Goal: Navigation & Orientation: Find specific page/section

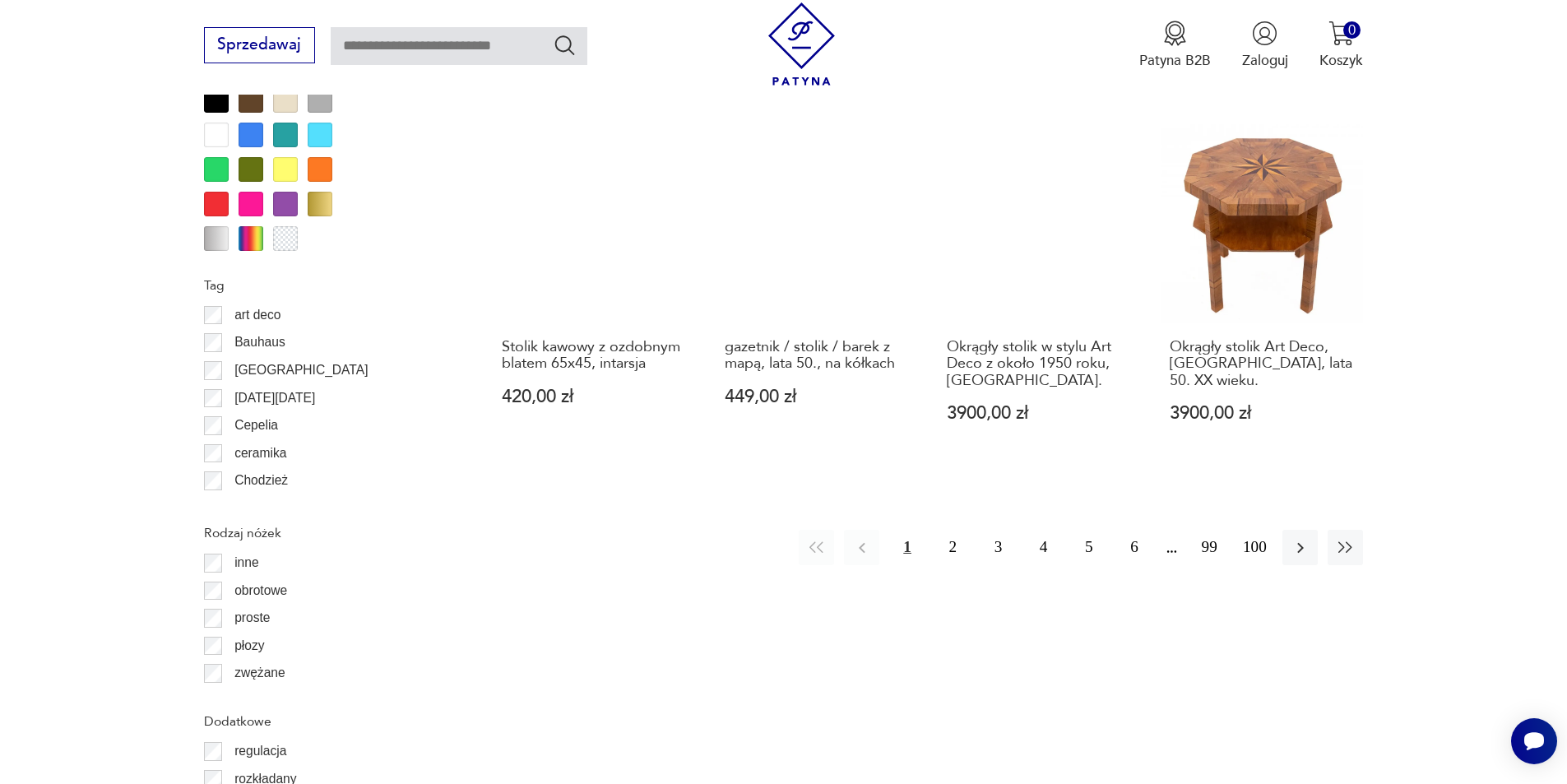
scroll to position [1862, 0]
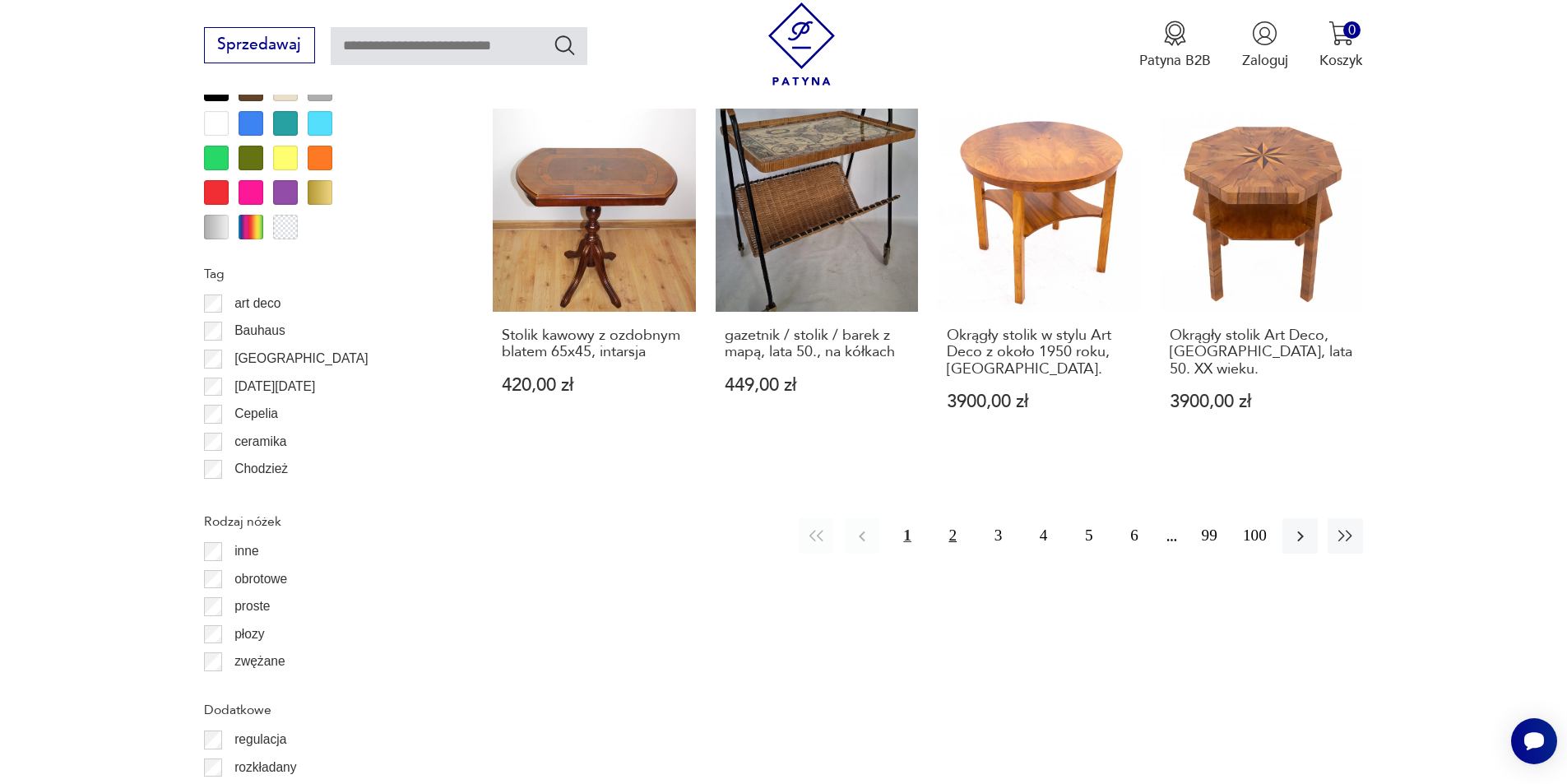
click at [948, 534] on button "2" at bounding box center [954, 536] width 36 height 36
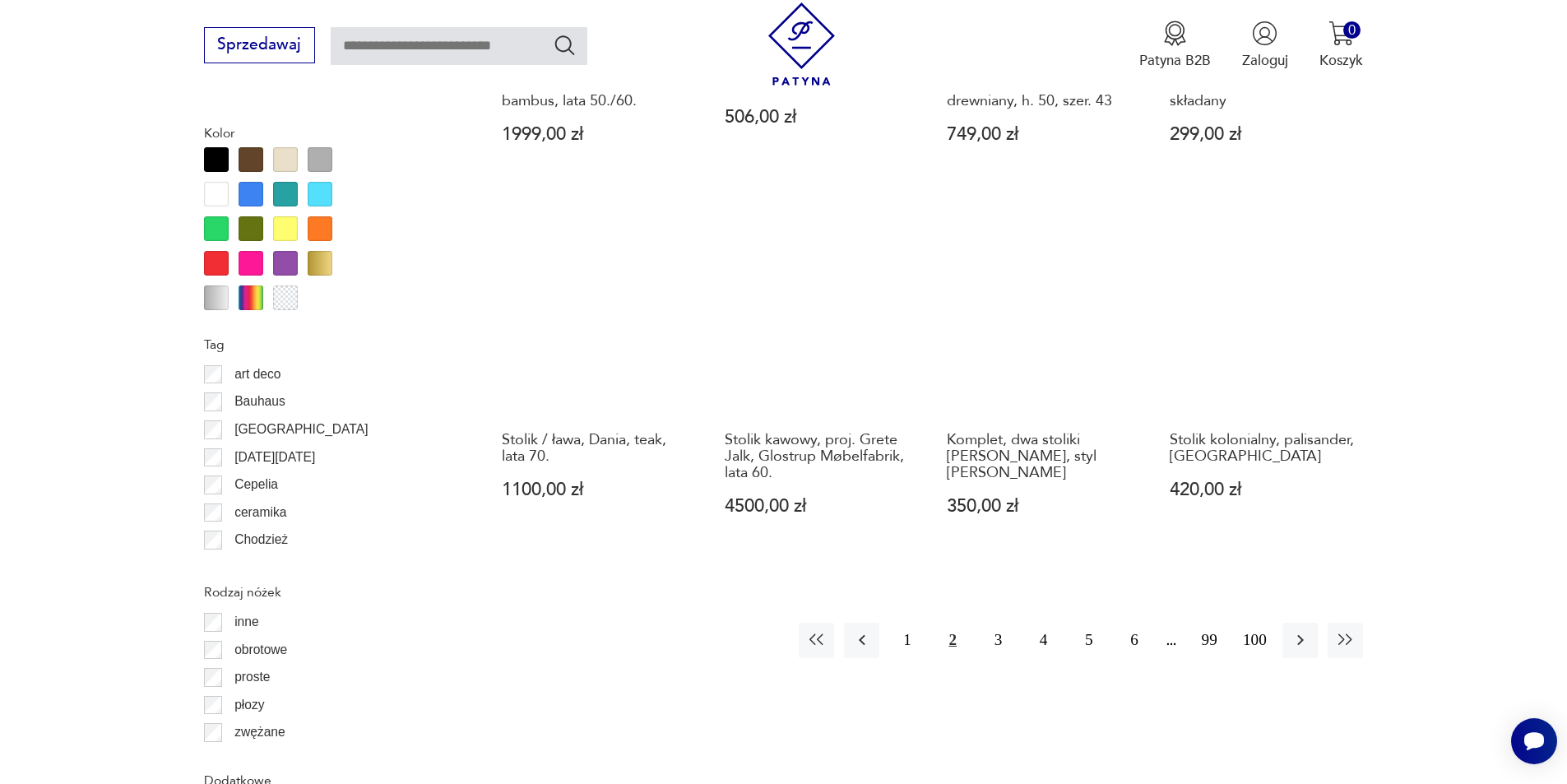
scroll to position [1863, 0]
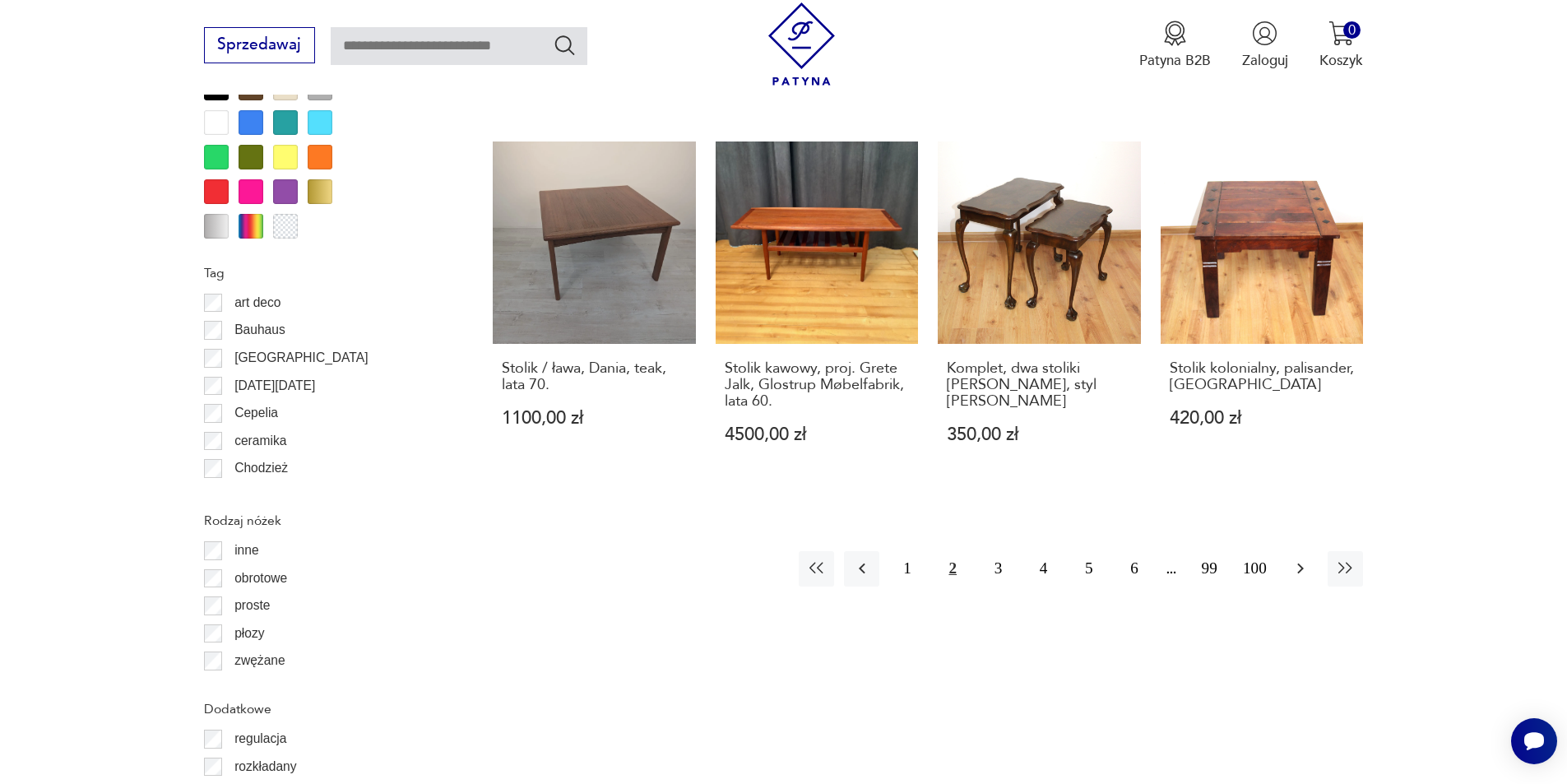
click at [1300, 563] on icon "button" at bounding box center [1300, 568] width 7 height 11
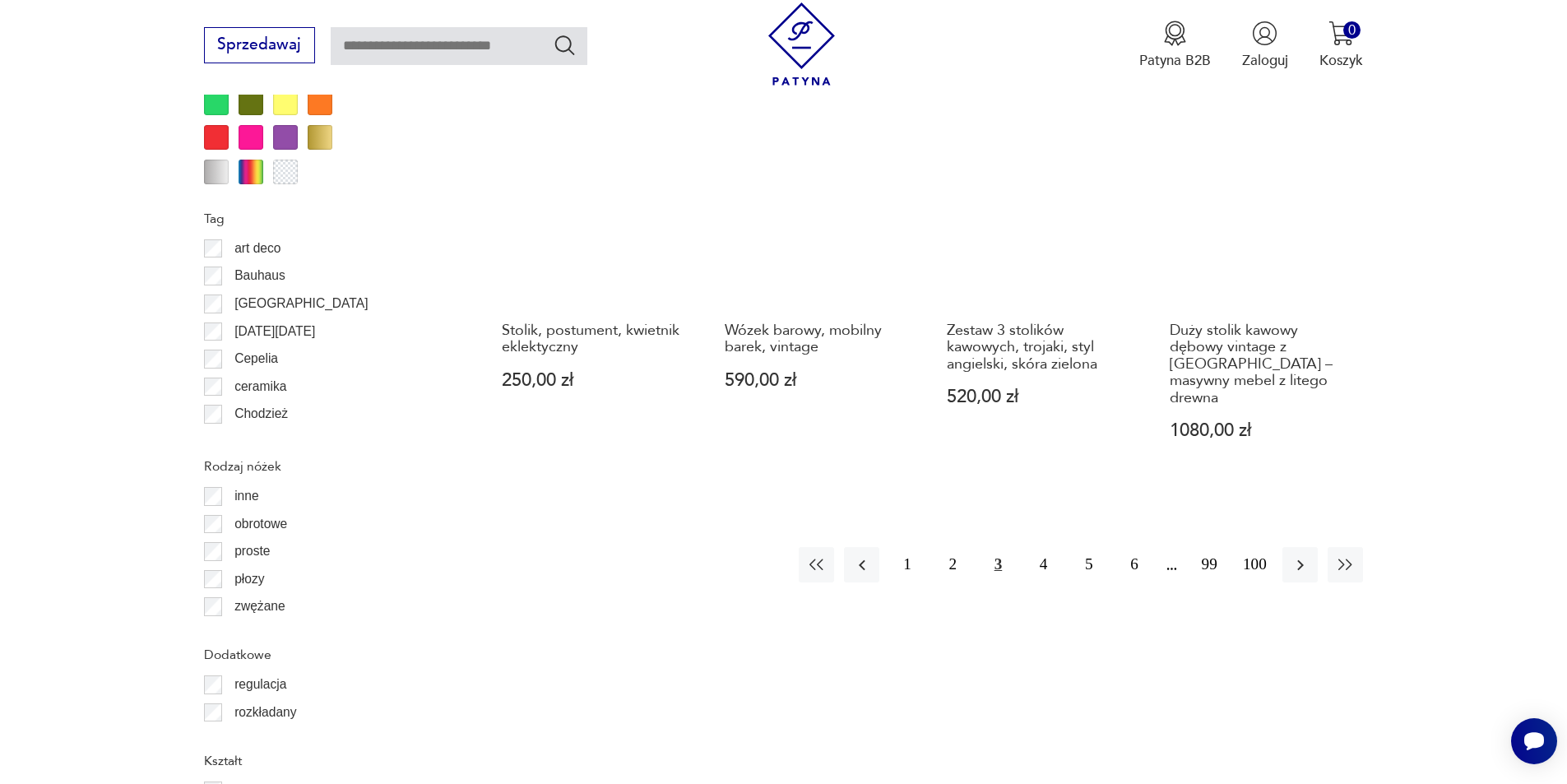
scroll to position [1945, 0]
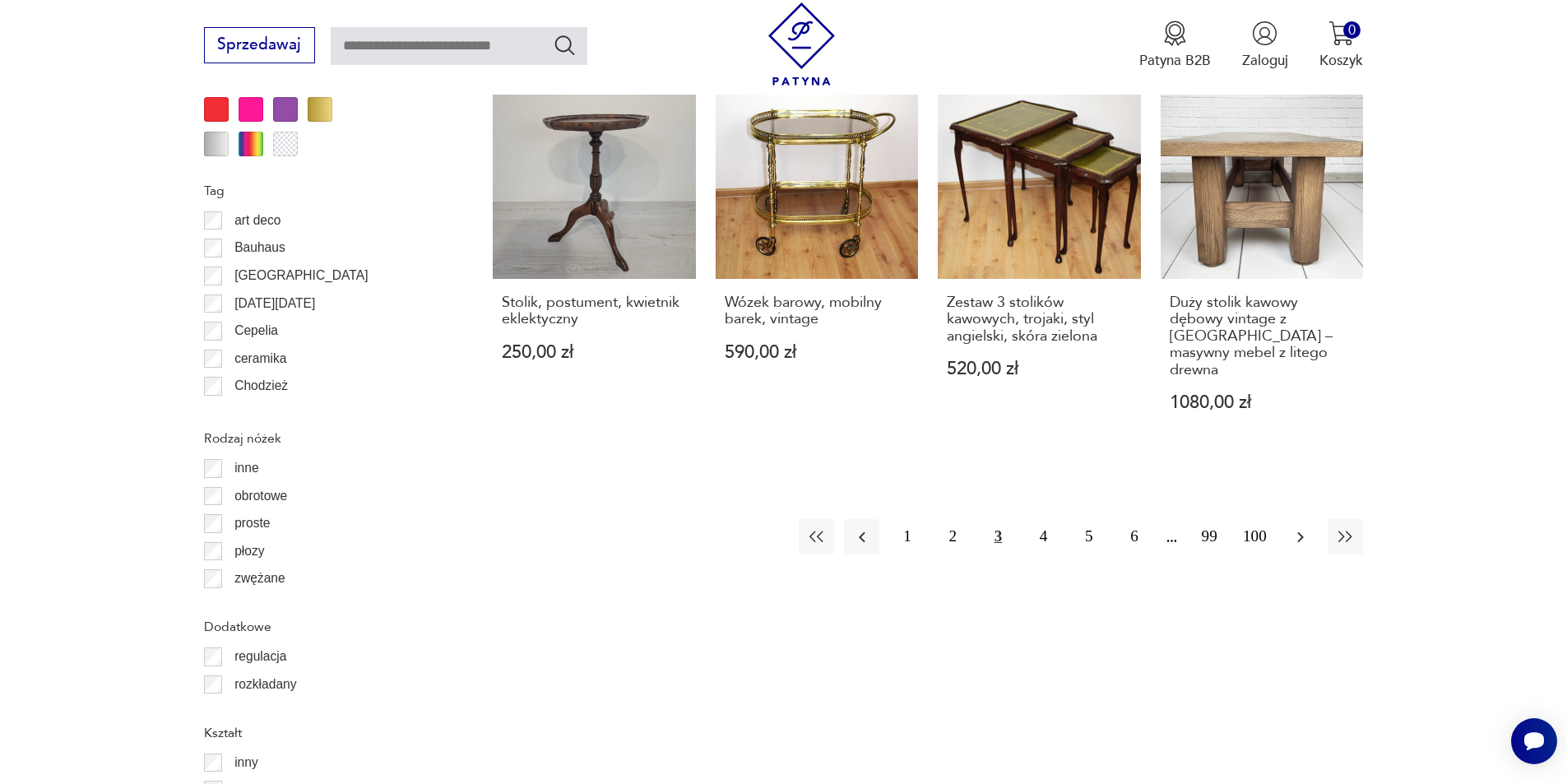
click at [1295, 527] on icon "button" at bounding box center [1301, 537] width 20 height 20
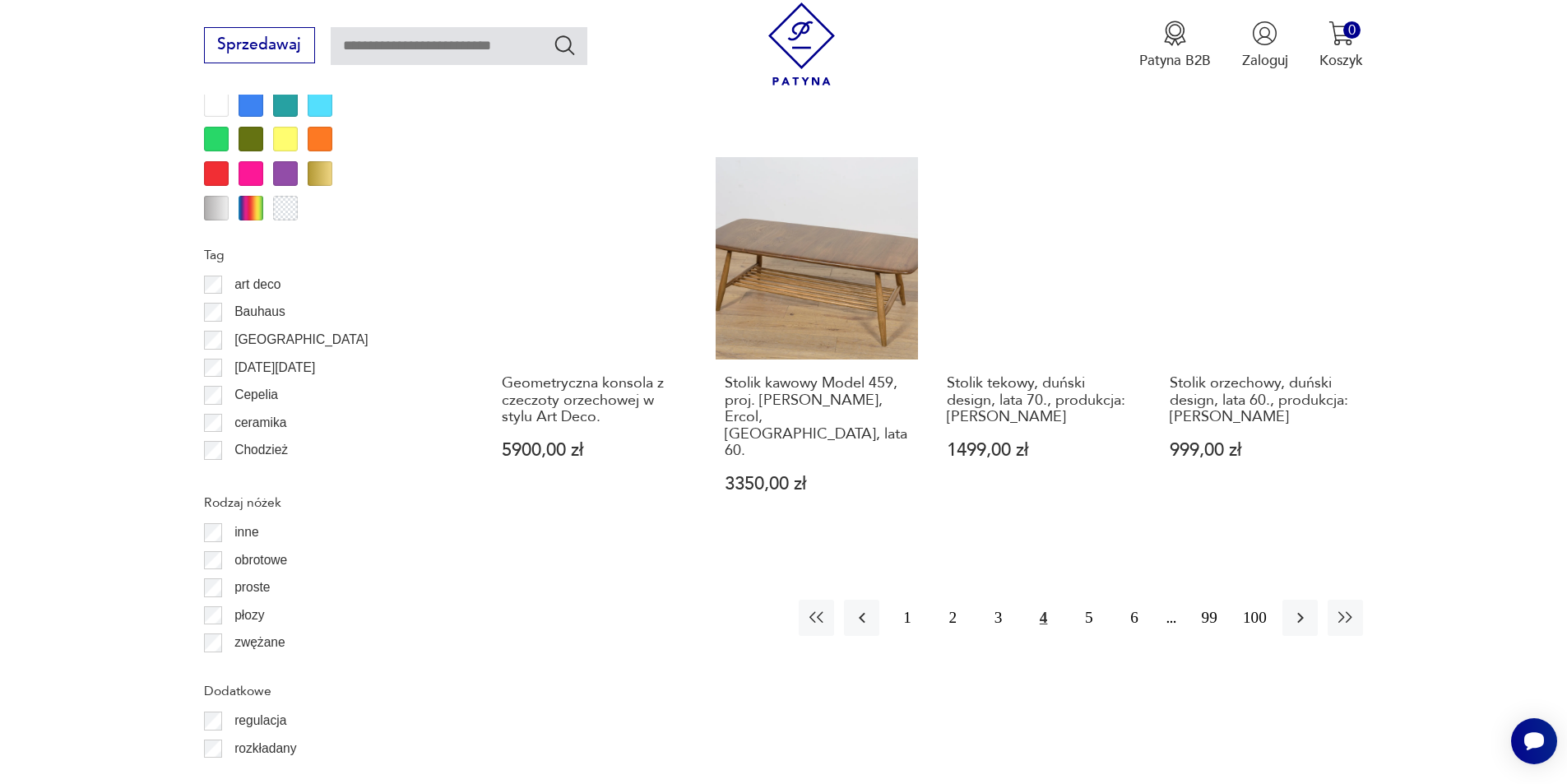
scroll to position [1945, 0]
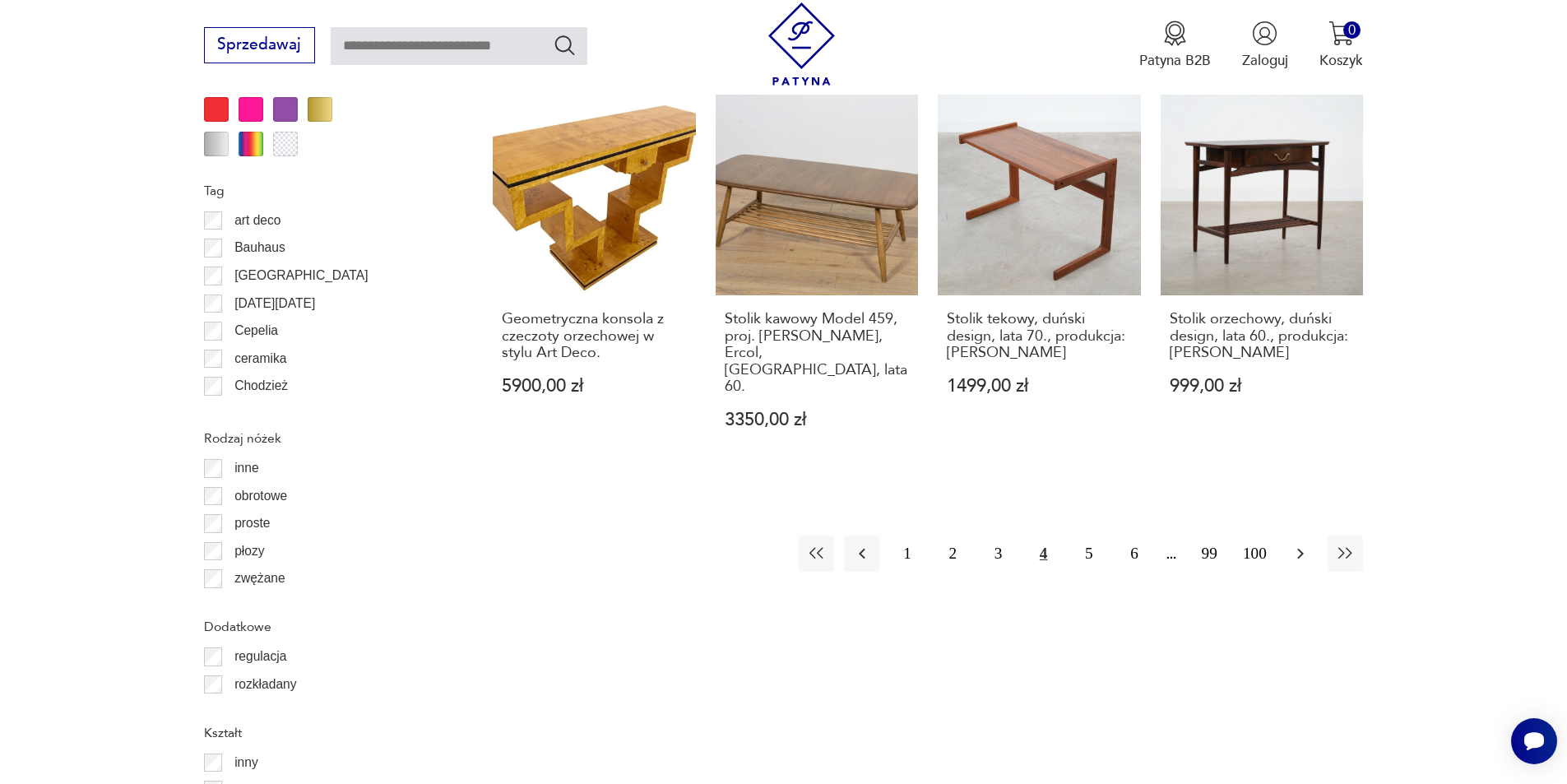
click at [1299, 543] on icon "button" at bounding box center [1301, 553] width 20 height 20
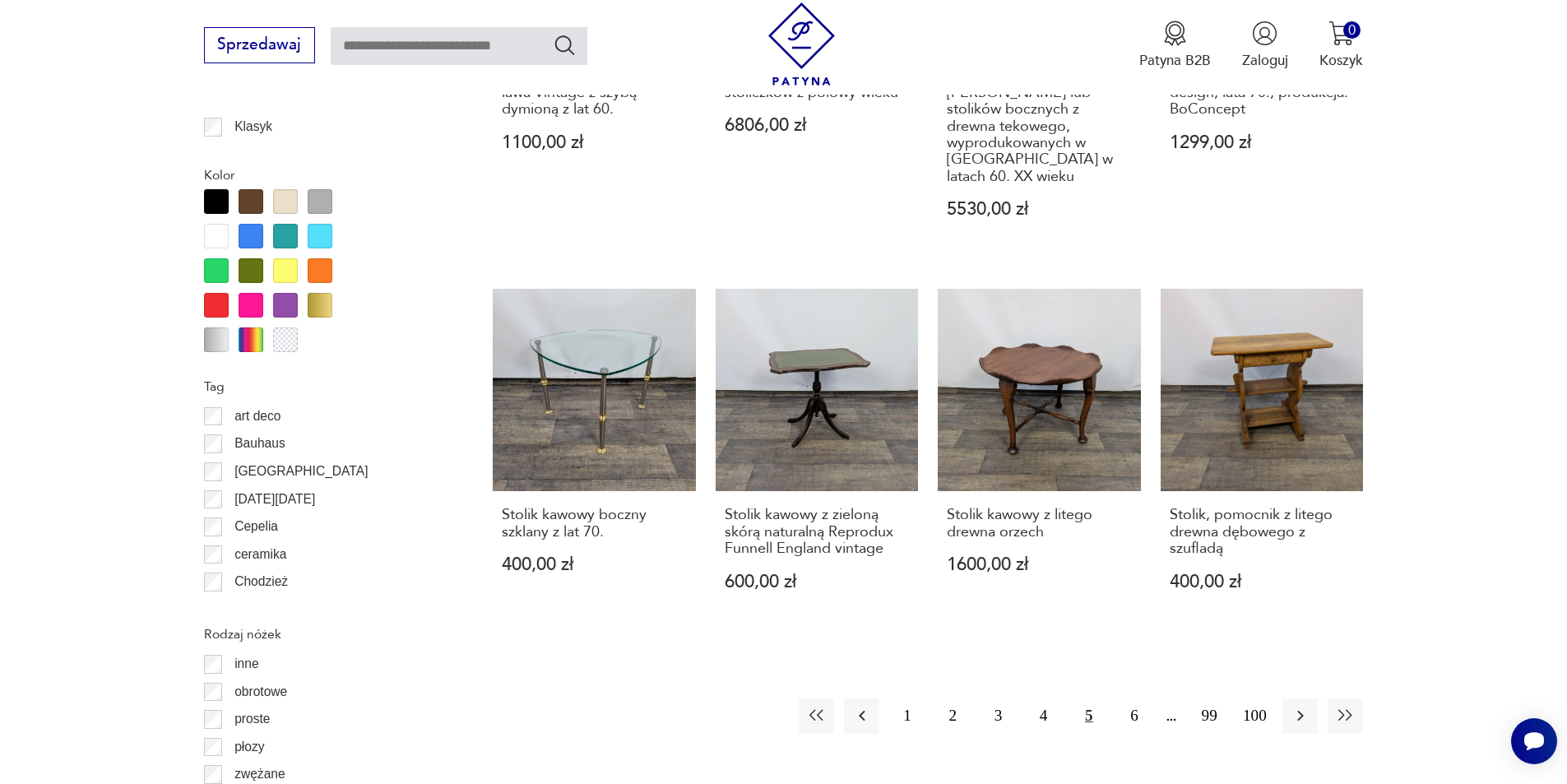
scroll to position [1781, 0]
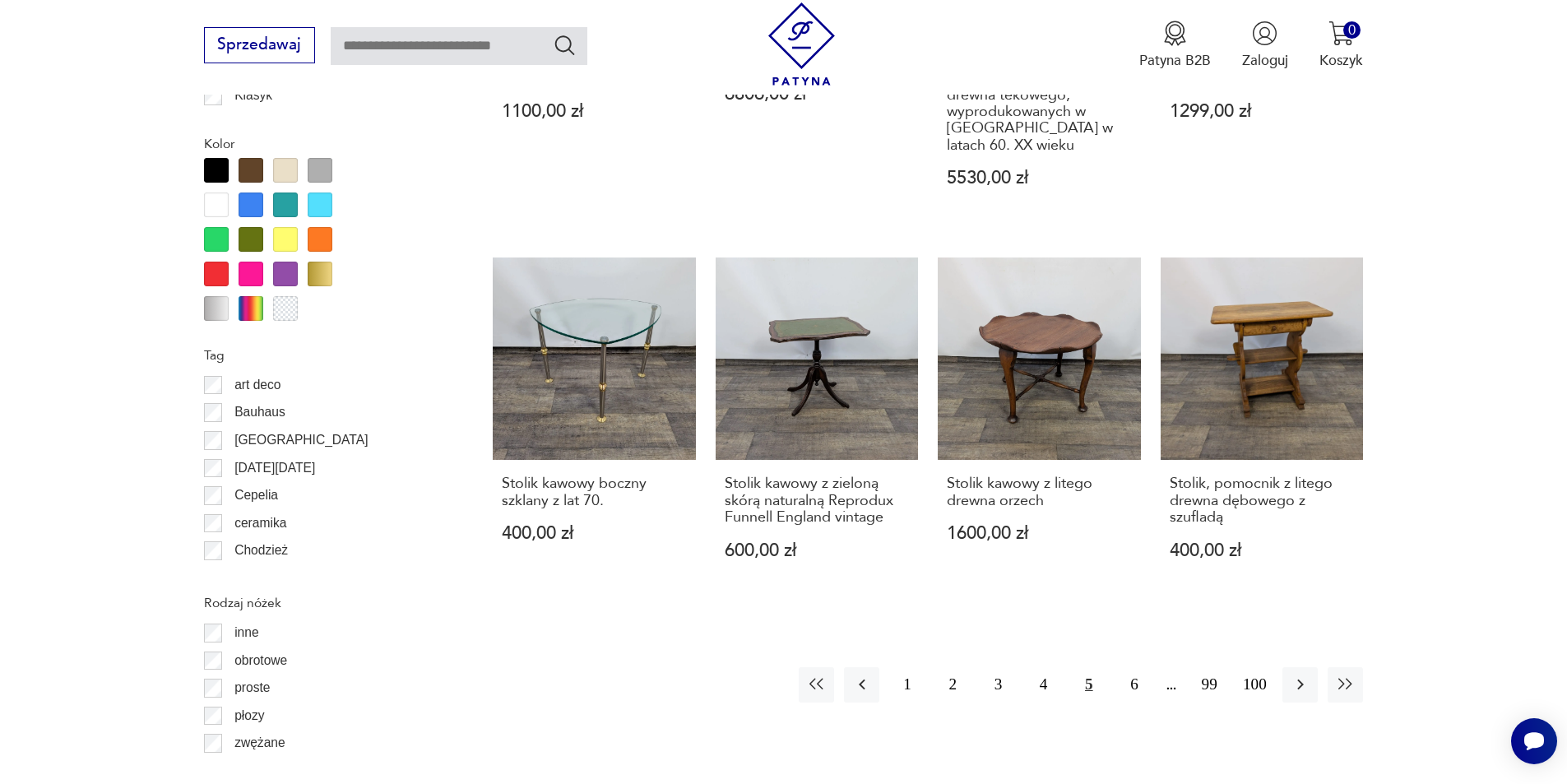
click at [286, 274] on div at bounding box center [285, 274] width 25 height 25
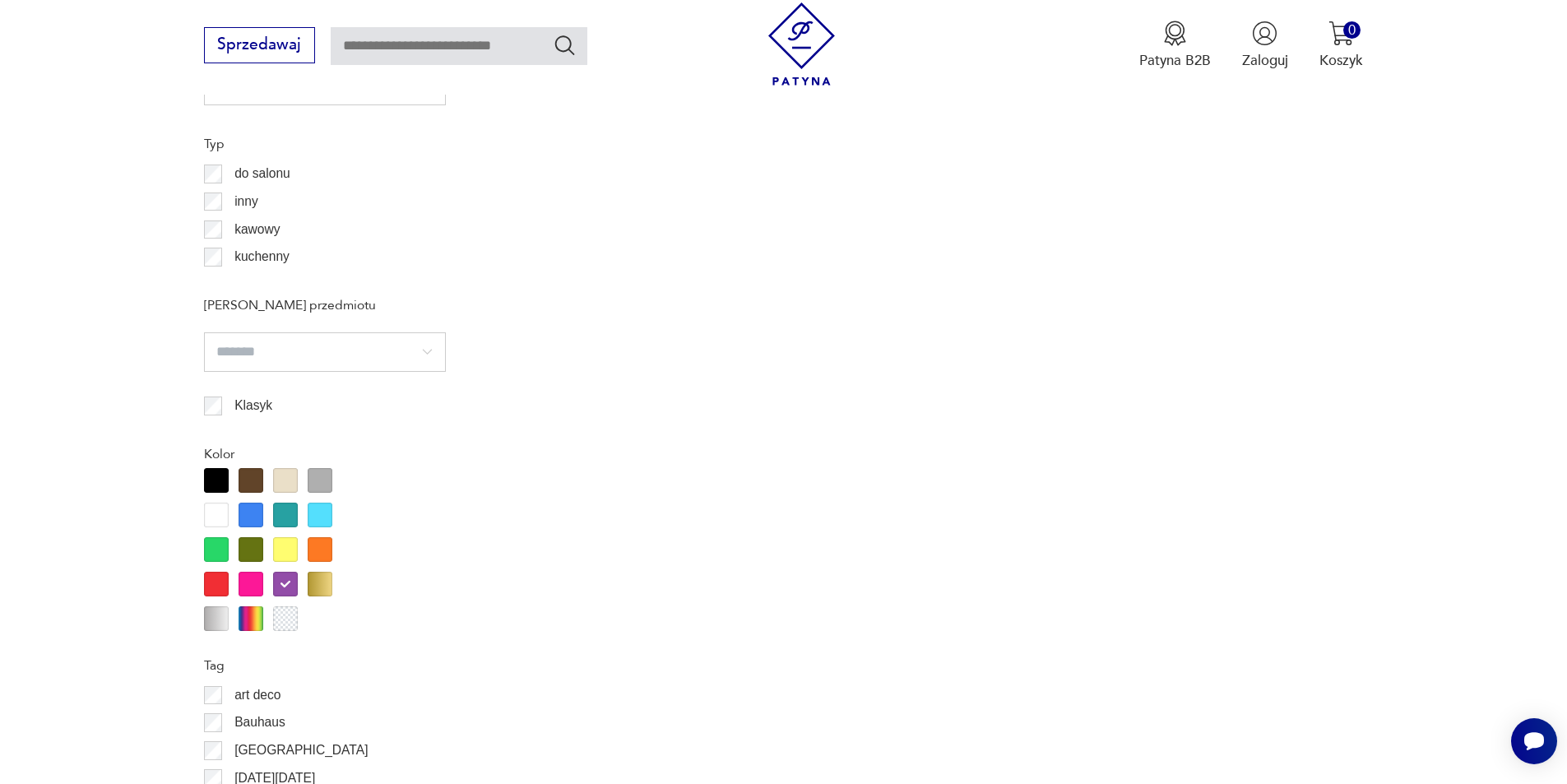
scroll to position [1534, 0]
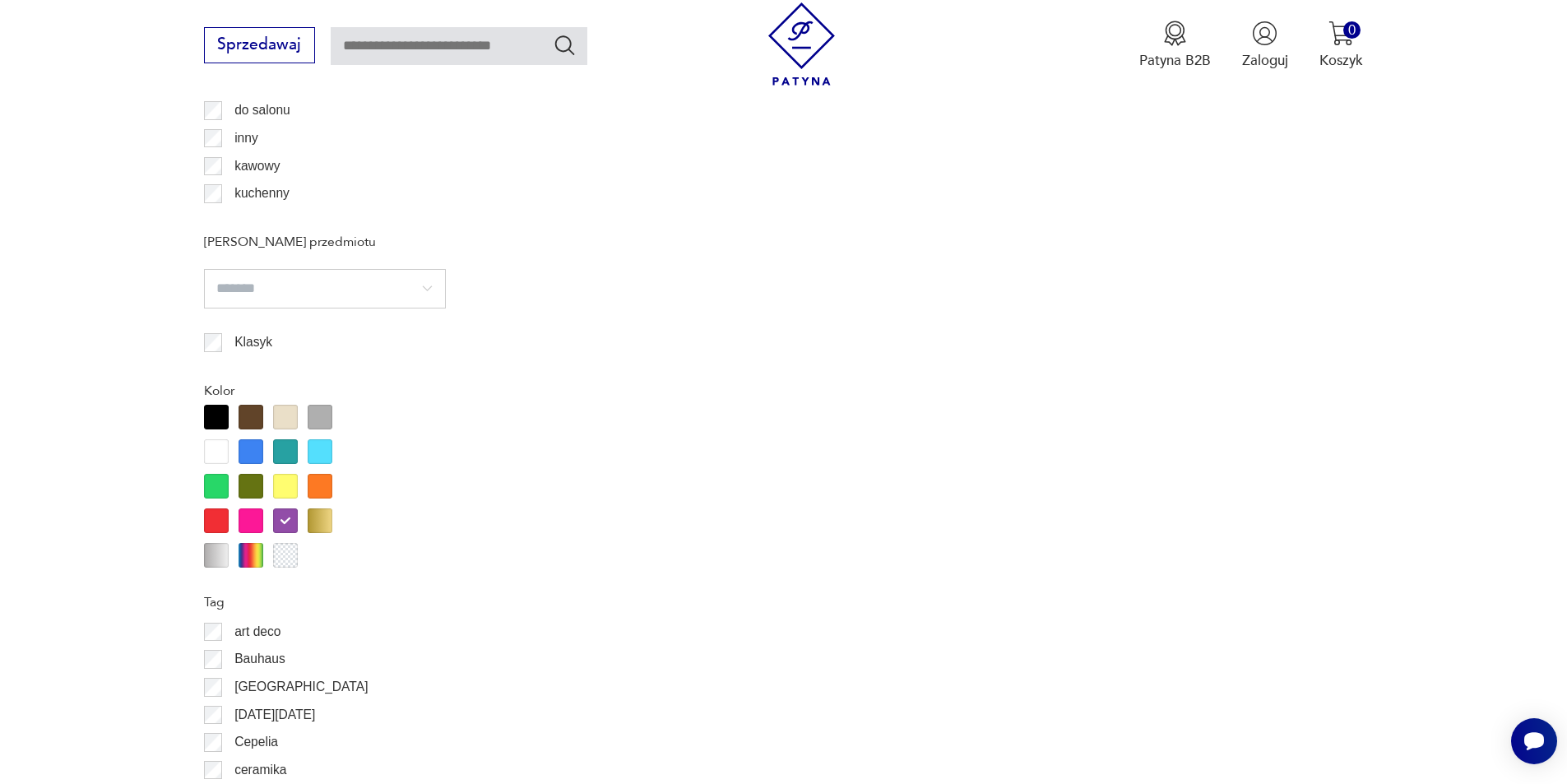
click at [284, 453] on div at bounding box center [285, 451] width 25 height 25
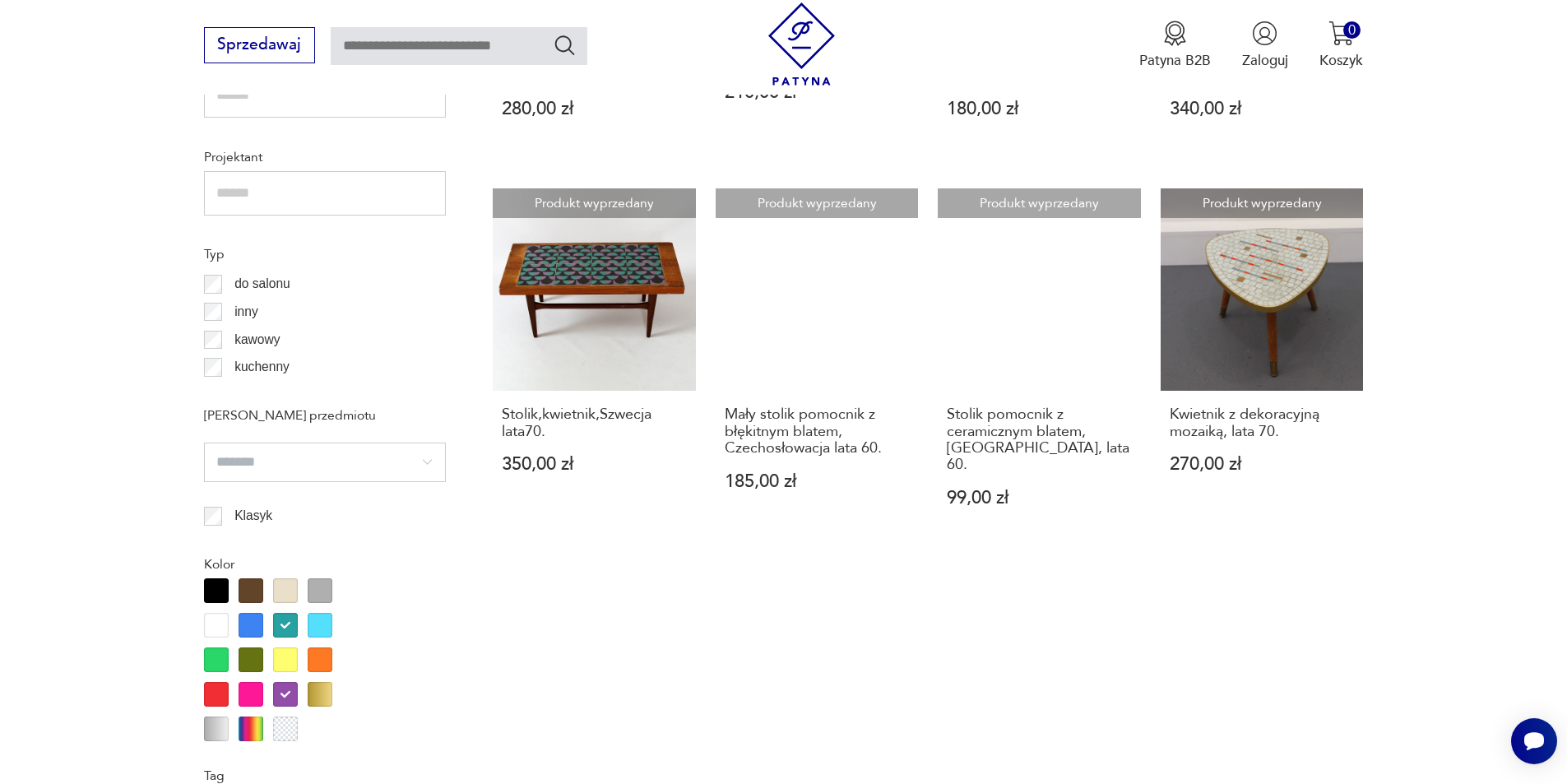
scroll to position [1370, 0]
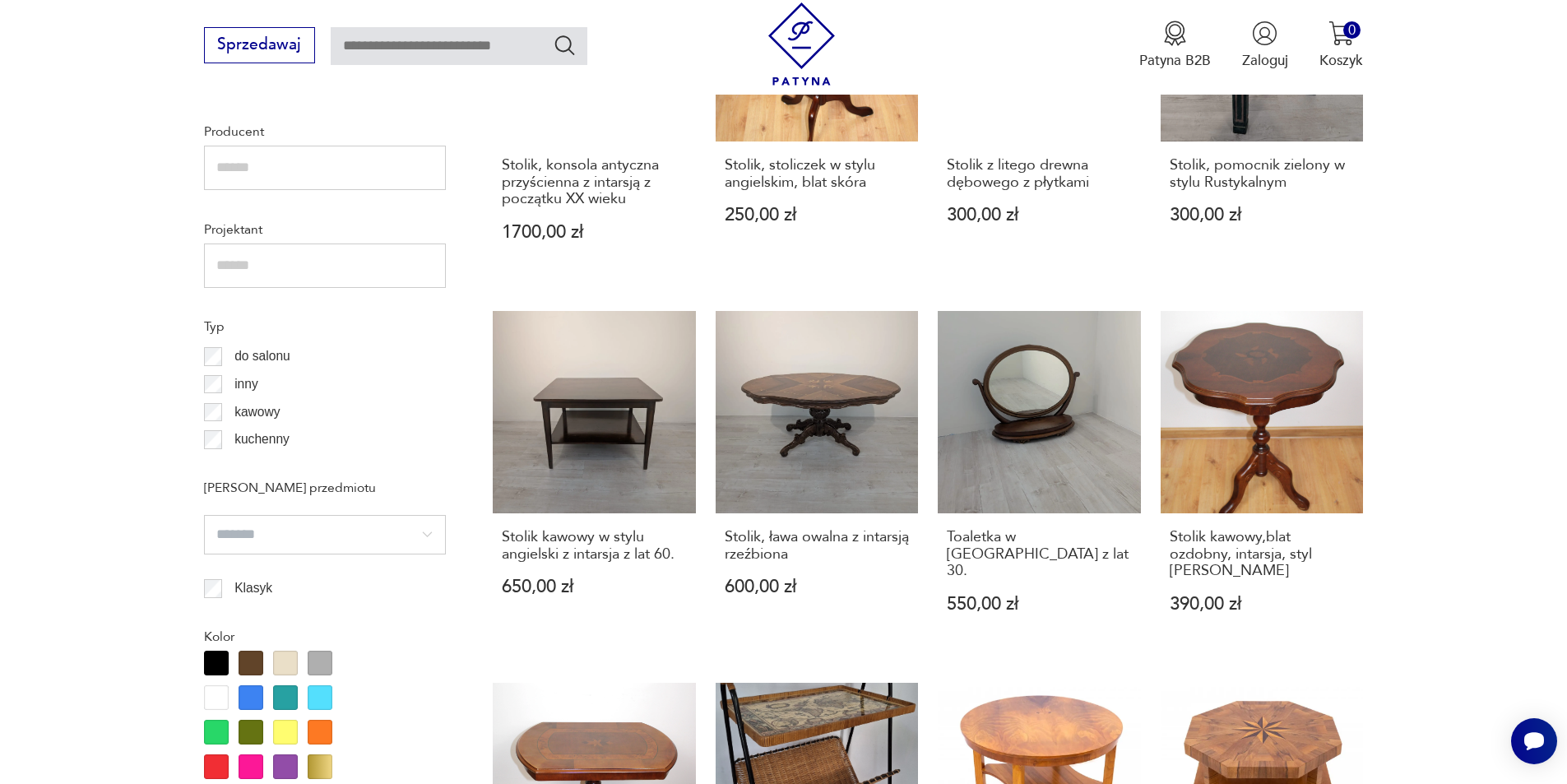
scroll to position [1287, 0]
